Goal: Find specific page/section

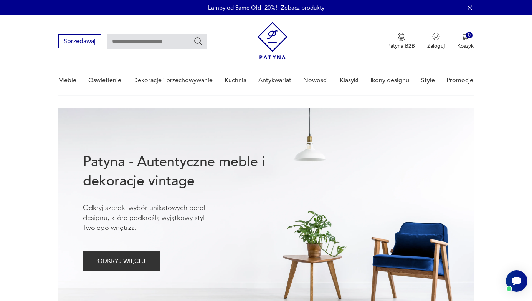
click at [120, 39] on input "text" at bounding box center [157, 41] width 100 height 15
type input "******"
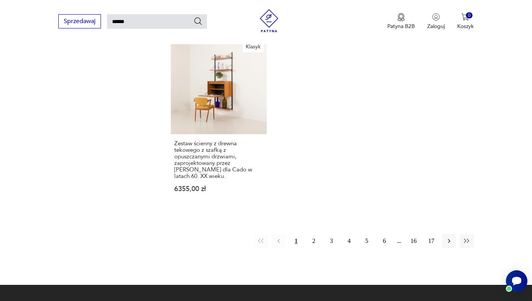
scroll to position [939, 0]
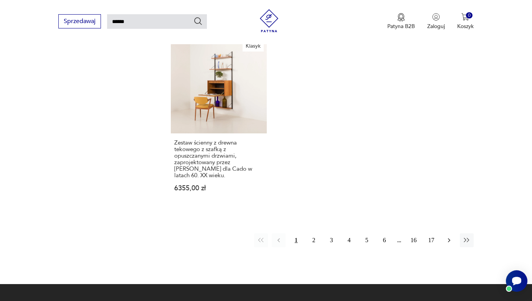
click at [451, 240] on icon "button" at bounding box center [450, 240] width 8 height 8
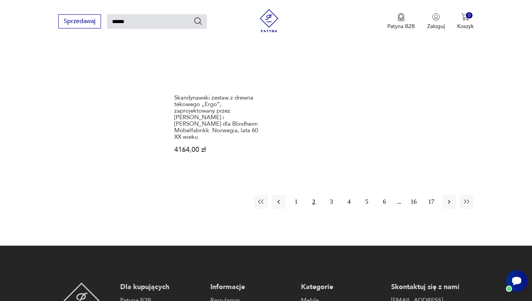
scroll to position [1008, 0]
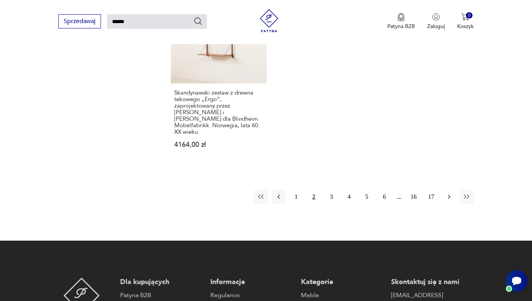
click at [448, 193] on icon "button" at bounding box center [450, 197] width 8 height 8
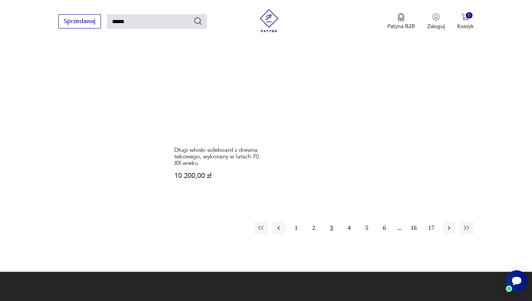
scroll to position [1005, 0]
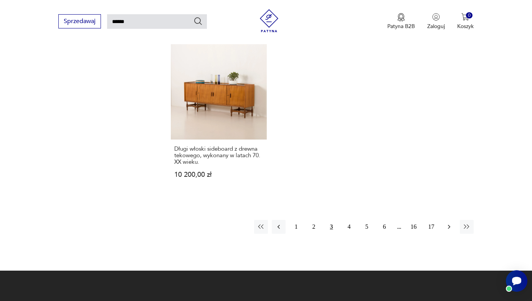
click at [449, 225] on icon "button" at bounding box center [449, 227] width 2 height 4
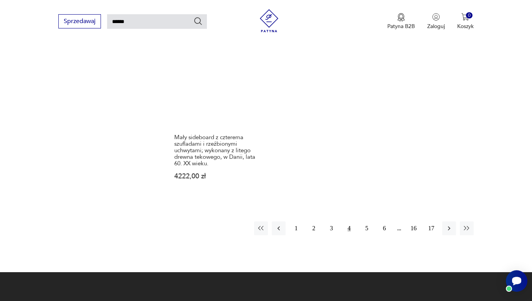
scroll to position [952, 0]
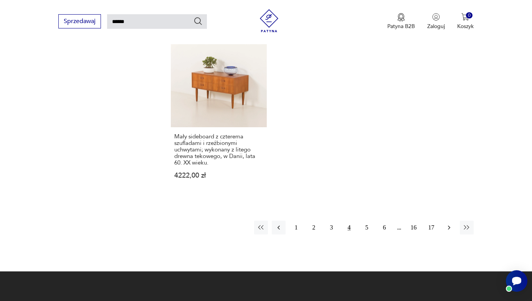
click at [448, 224] on icon "button" at bounding box center [450, 228] width 8 height 8
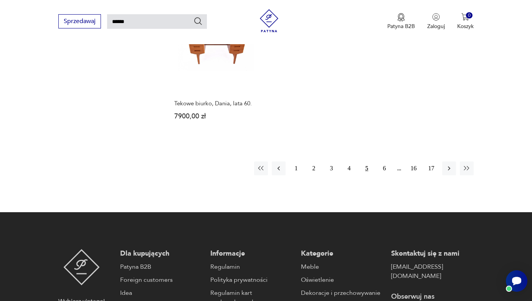
scroll to position [998, 0]
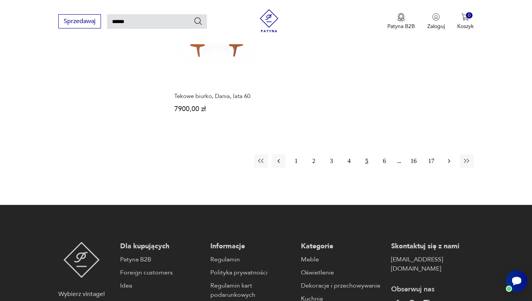
click at [448, 157] on icon "button" at bounding box center [450, 161] width 8 height 8
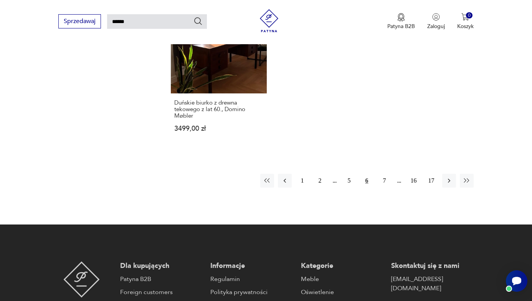
scroll to position [1008, 0]
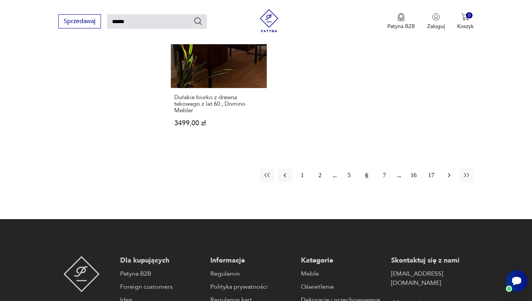
click at [449, 173] on icon "button" at bounding box center [449, 175] width 2 height 4
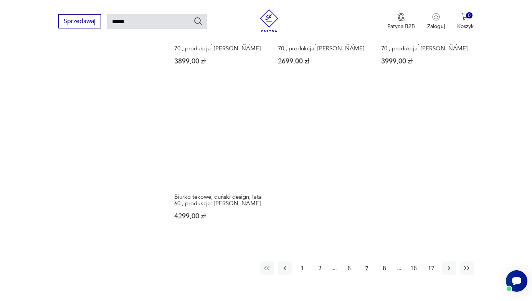
scroll to position [908, 0]
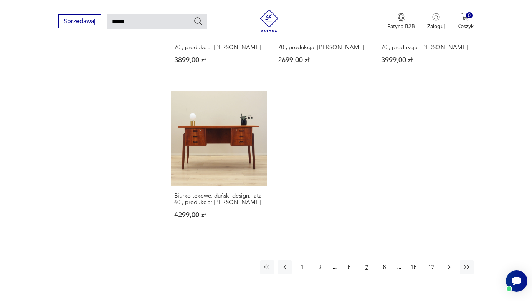
click at [449, 263] on icon "button" at bounding box center [450, 267] width 8 height 8
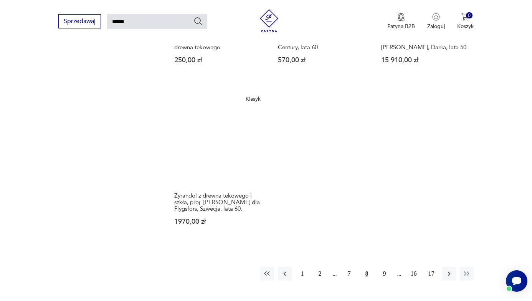
scroll to position [882, 0]
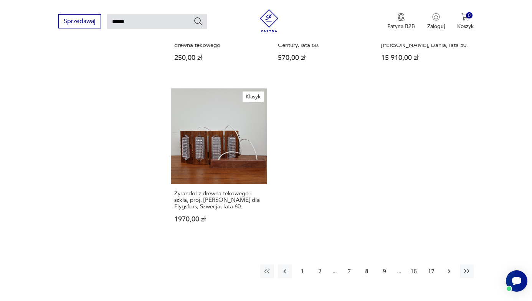
click at [450, 269] on icon "button" at bounding box center [450, 271] width 8 height 8
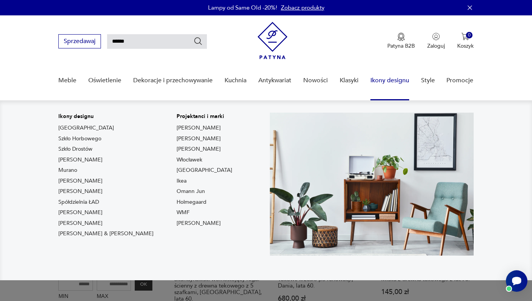
click at [398, 79] on link "Ikony designu" at bounding box center [390, 81] width 39 height 30
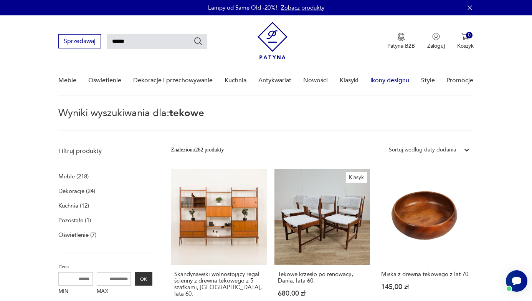
click at [398, 79] on link "Ikony designu" at bounding box center [390, 81] width 39 height 30
click at [390, 80] on link "Ikony designu" at bounding box center [390, 81] width 39 height 30
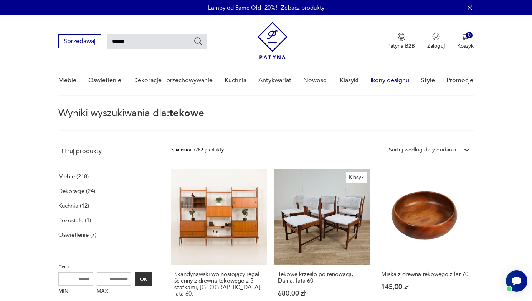
click at [390, 80] on link "Ikony designu" at bounding box center [390, 81] width 39 height 30
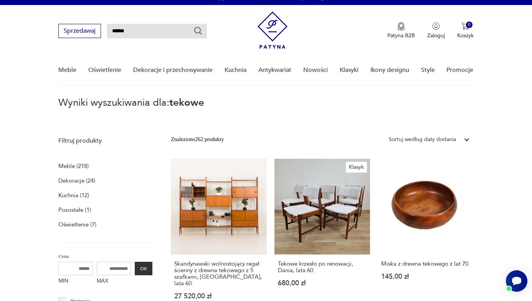
scroll to position [11, 0]
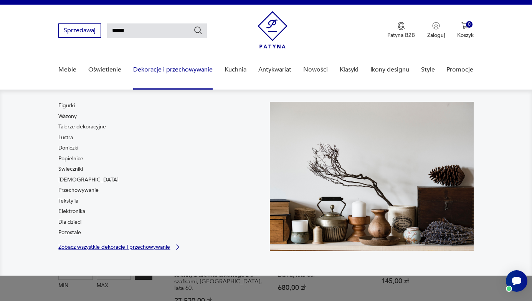
click at [80, 247] on p "Zobacz wszystkie dekoracje i przechowywanie" at bounding box center [114, 246] width 112 height 5
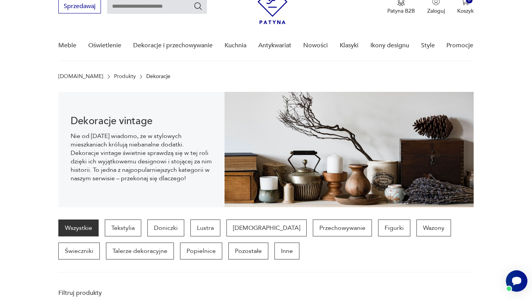
scroll to position [53, 0]
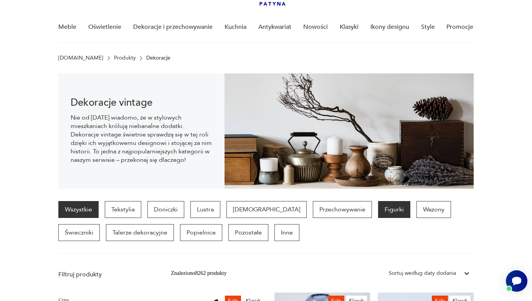
click at [378, 210] on p "Figurki" at bounding box center [394, 209] width 32 height 17
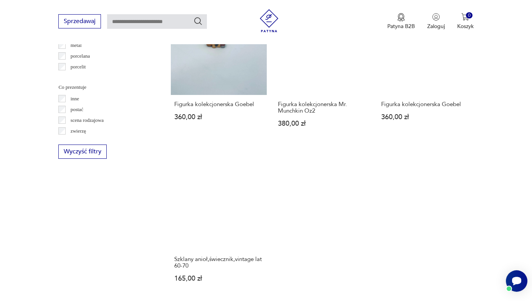
scroll to position [990, 0]
